Goal: Find specific page/section: Find specific page/section

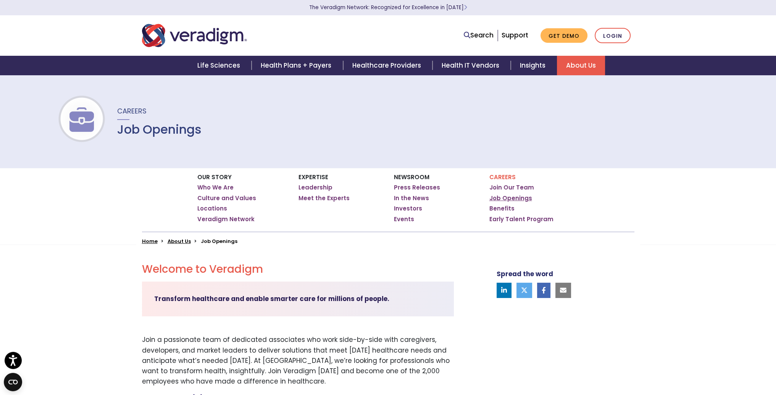
click at [516, 196] on link "Job Openings" at bounding box center [511, 198] width 43 height 8
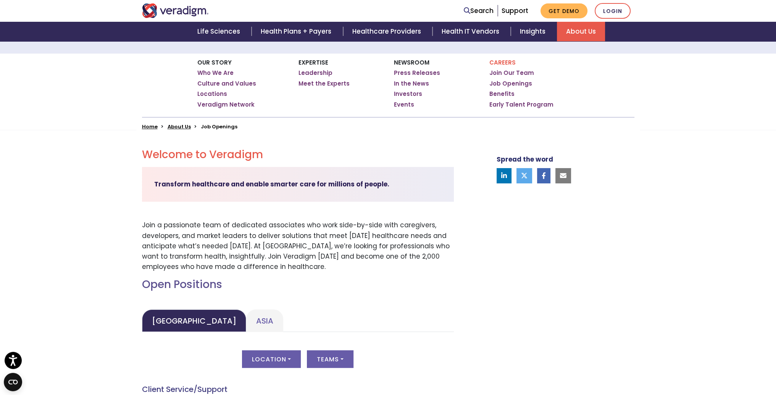
scroll to position [229, 0]
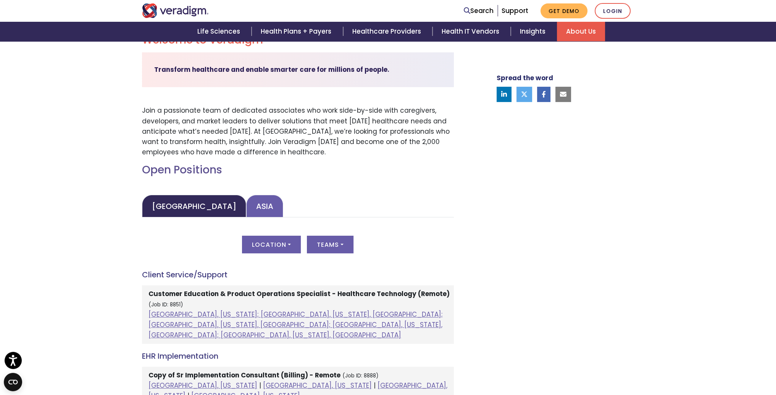
click at [246, 203] on link "Asia" at bounding box center [264, 206] width 37 height 23
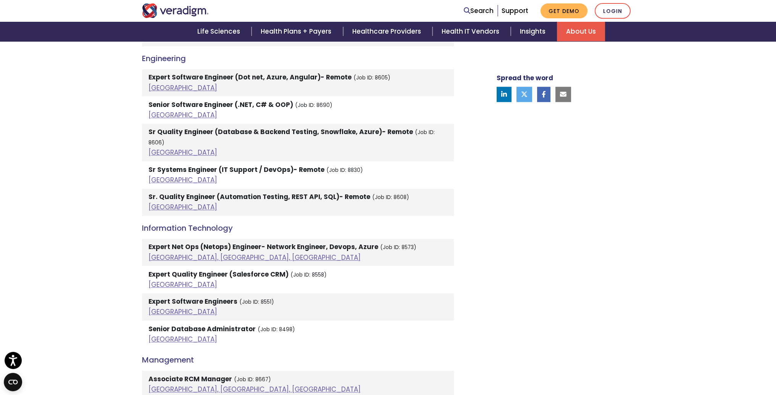
scroll to position [764, 0]
click at [158, 202] on link "[GEOGRAPHIC_DATA]" at bounding box center [183, 206] width 69 height 9
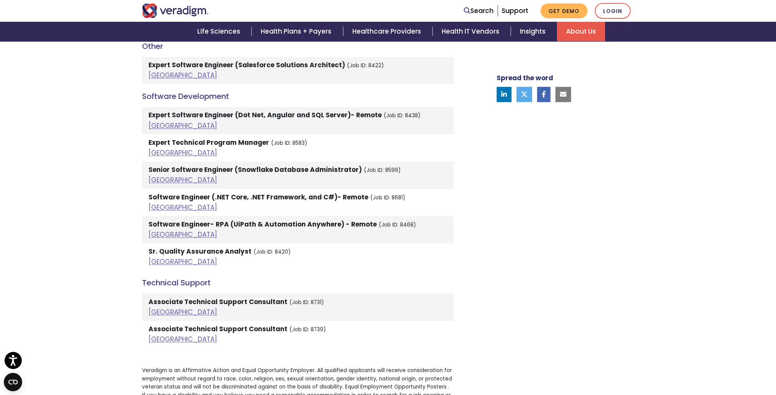
scroll to position [1108, 0]
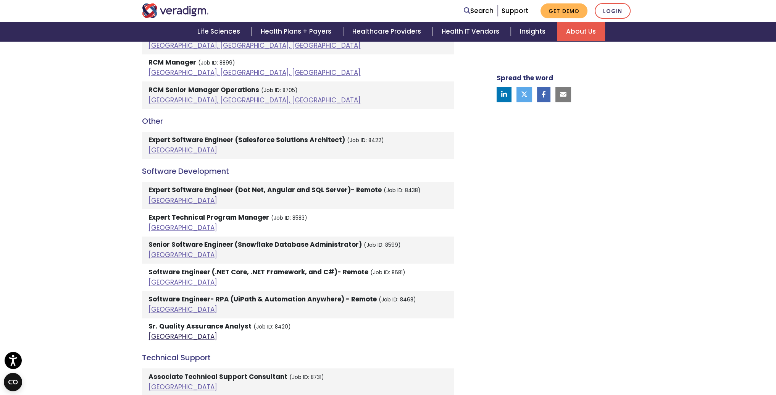
click at [156, 332] on link "[GEOGRAPHIC_DATA]" at bounding box center [183, 336] width 69 height 9
